Goal: Obtain resource: Download file/media

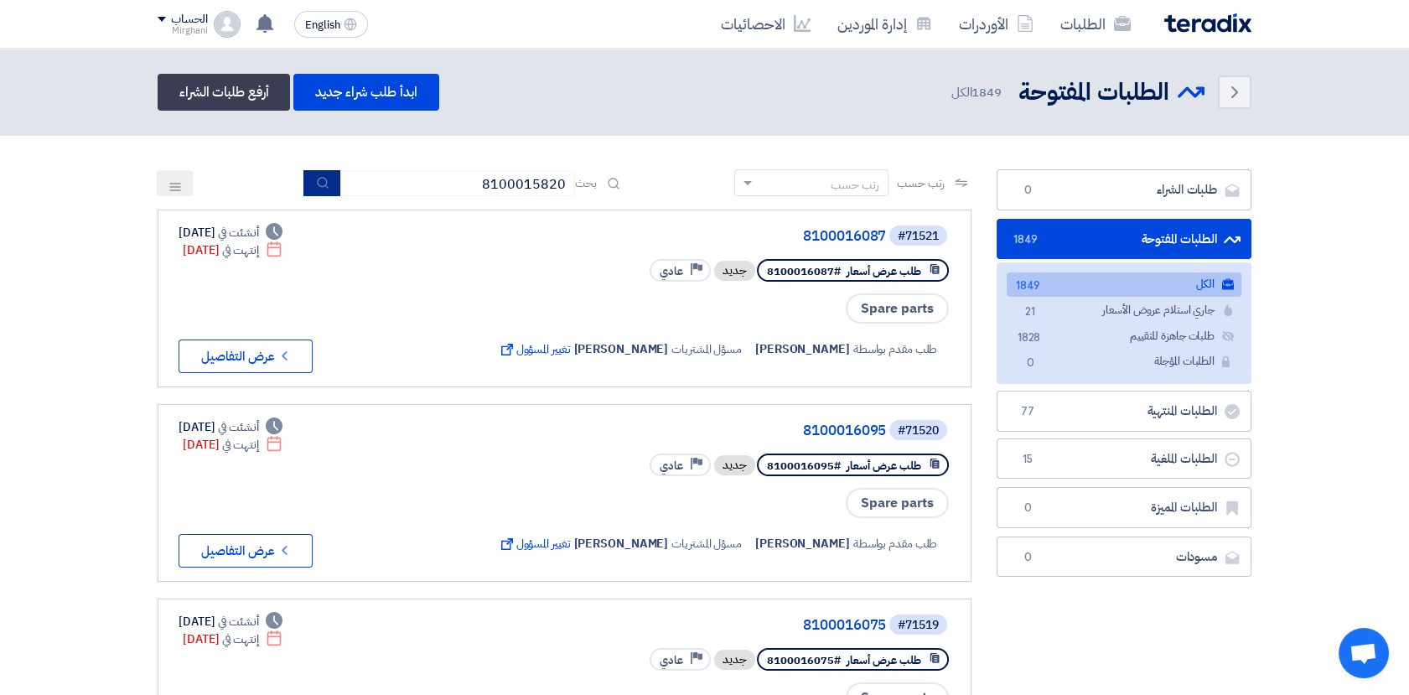
type input "8100015820"
click at [322, 180] on use "submit" at bounding box center [322, 182] width 11 height 11
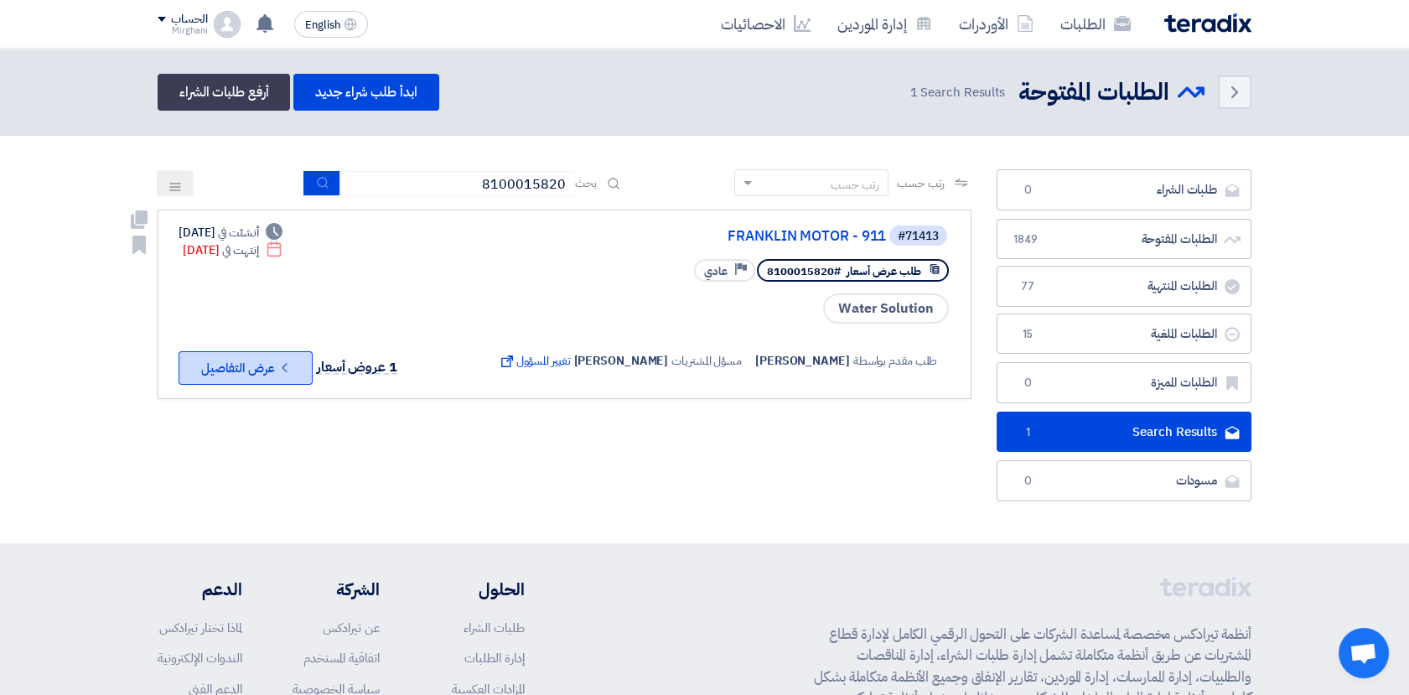
click at [252, 371] on button "Check details عرض التفاصيل" at bounding box center [246, 368] width 134 height 34
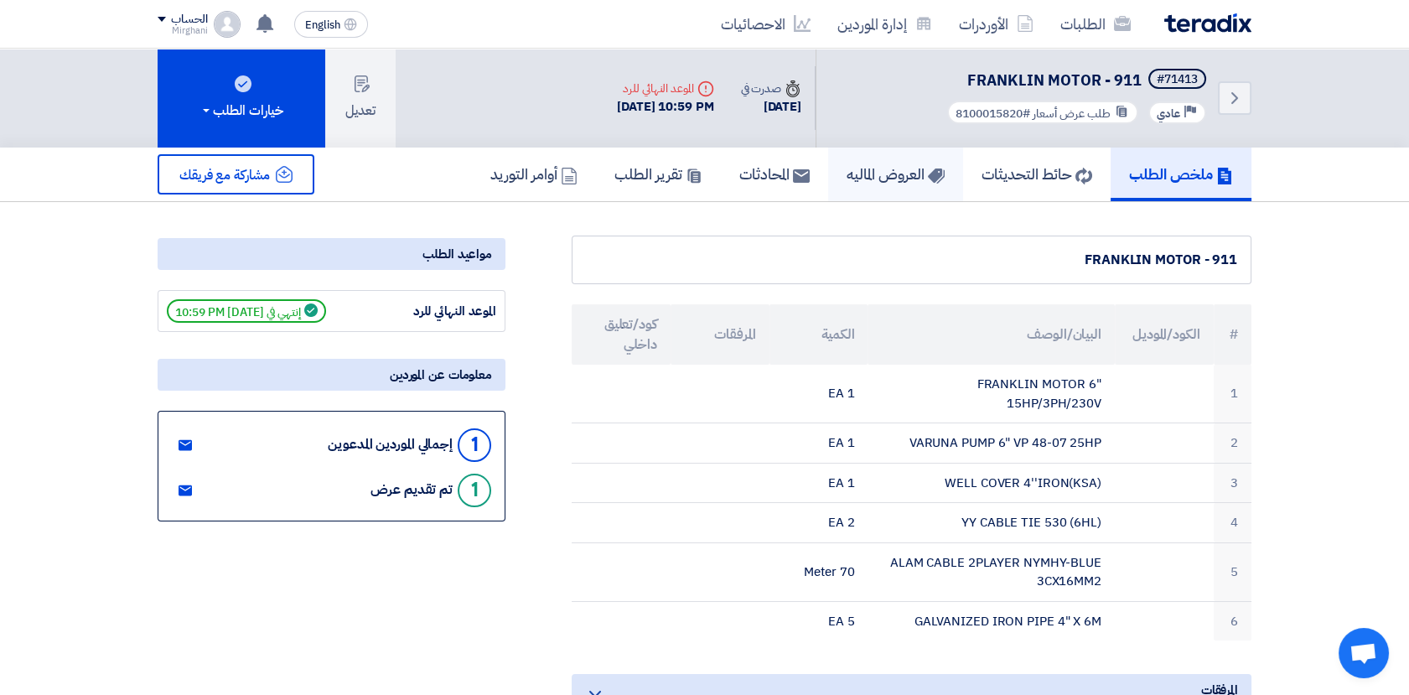
click at [882, 180] on h5 "العروض الماليه" at bounding box center [896, 173] width 98 height 19
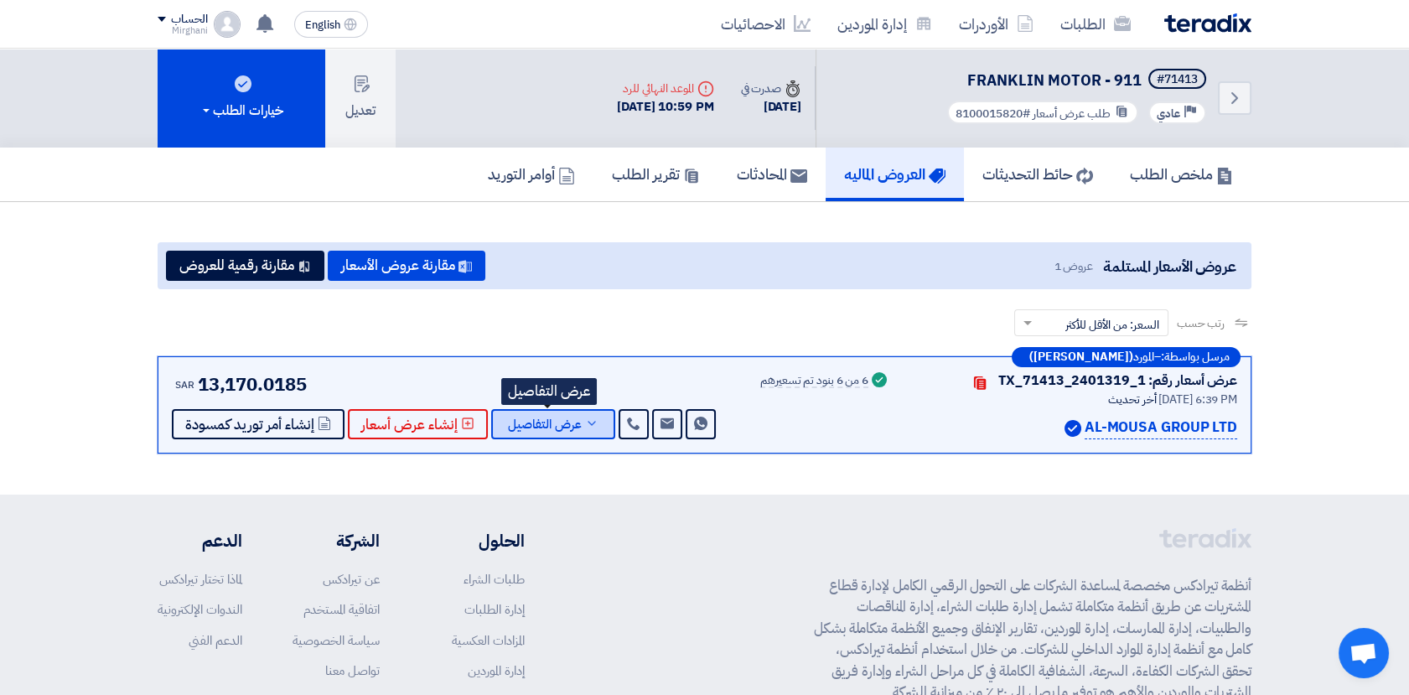
click at [564, 427] on span "عرض التفاصيل" at bounding box center [545, 424] width 74 height 13
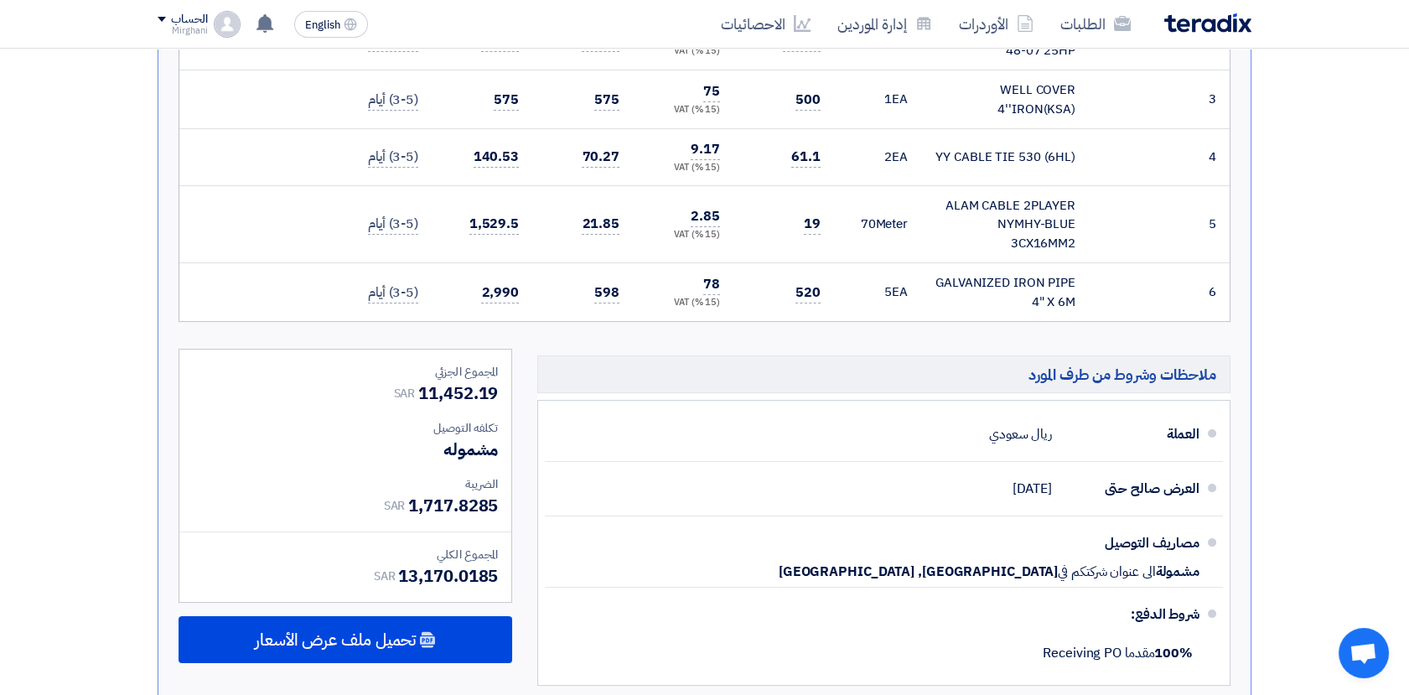
scroll to position [744, 0]
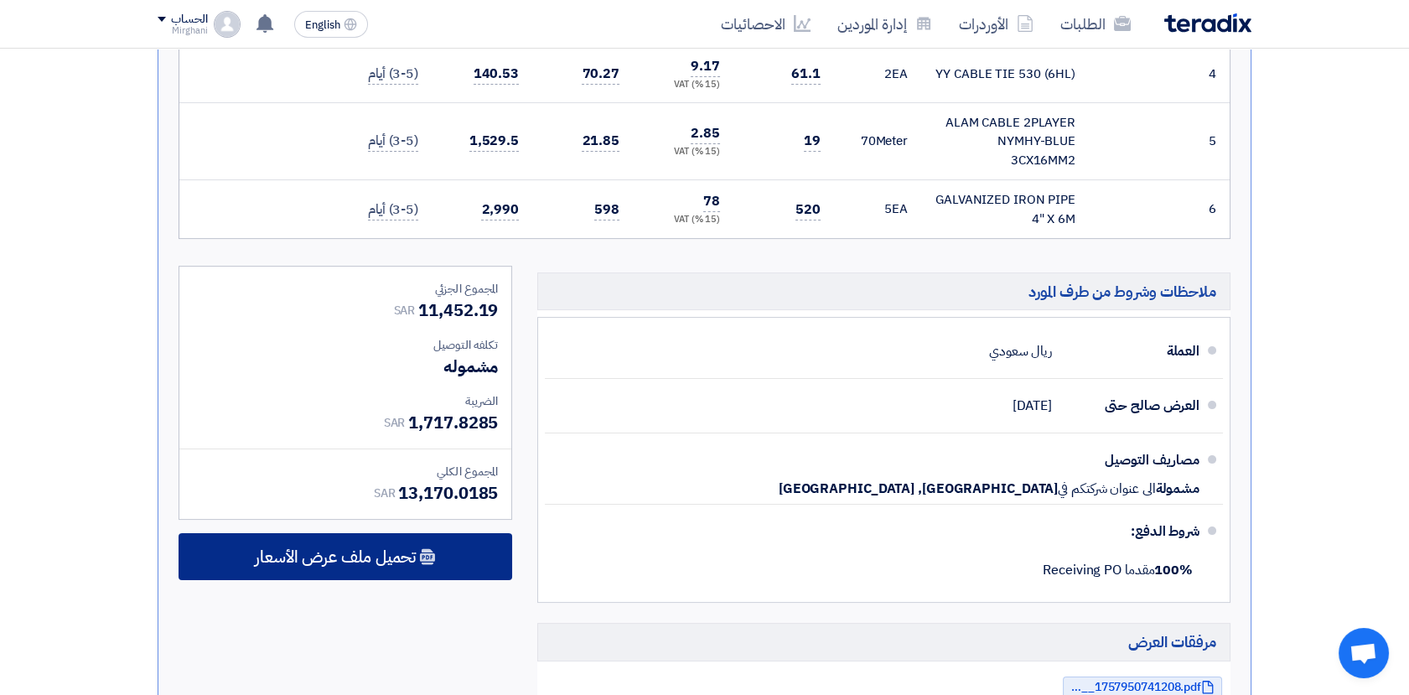
click at [395, 553] on span "تحميل ملف عرض الأسعار" at bounding box center [335, 556] width 161 height 15
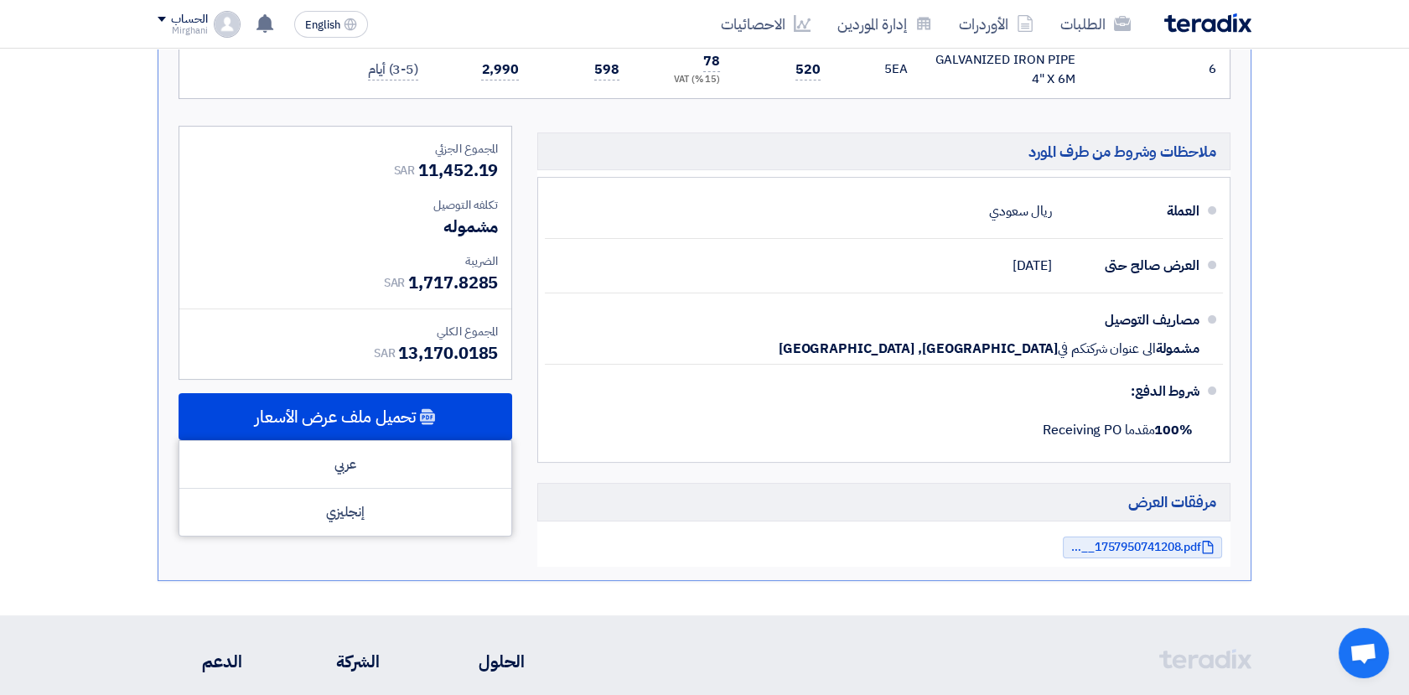
scroll to position [931, 0]
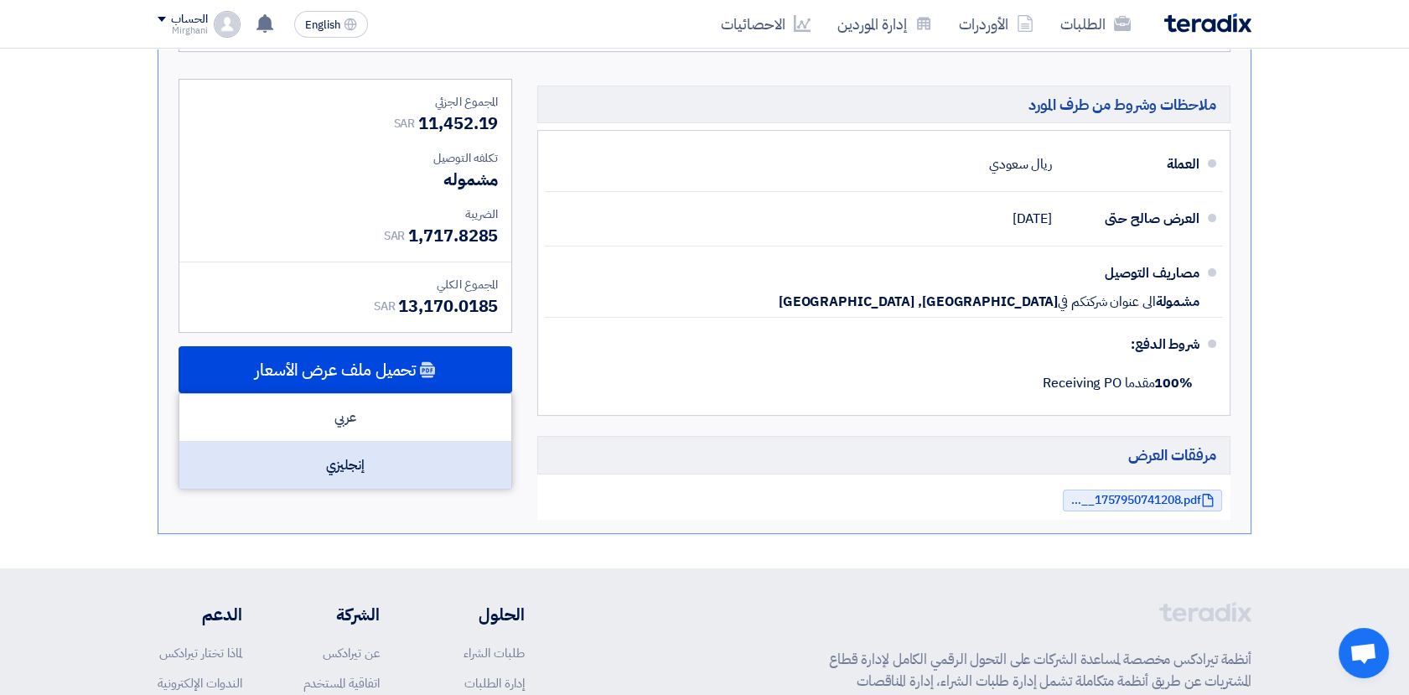
click at [370, 460] on div "إنجليزي" at bounding box center [345, 465] width 332 height 47
